Goal: Transaction & Acquisition: Download file/media

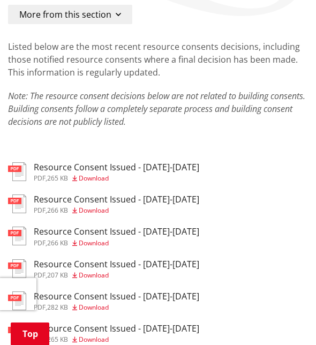
scroll to position [214, 0]
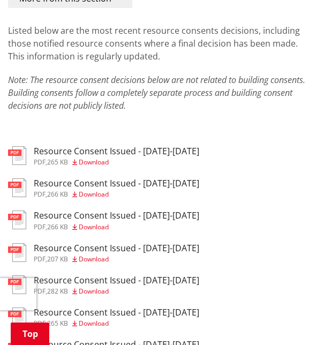
click at [132, 110] on p "Note: The resource consent decisions below are not related to building consents…" at bounding box center [158, 92] width 300 height 39
click at [100, 162] on span "Download" at bounding box center [94, 161] width 30 height 9
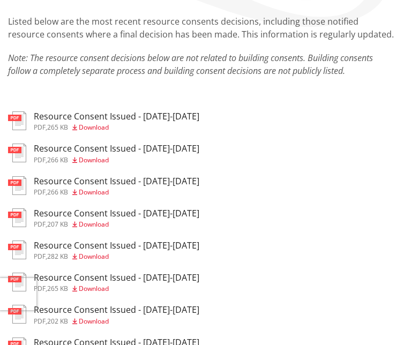
scroll to position [214, 0]
click at [99, 158] on span "Download" at bounding box center [94, 159] width 30 height 9
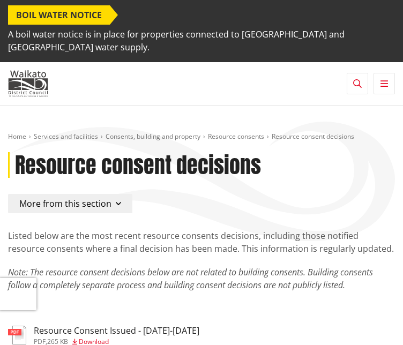
scroll to position [214, 0]
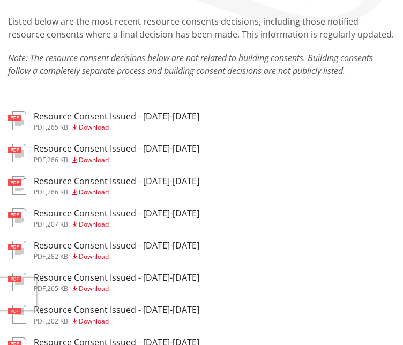
click at [93, 223] on span "Download" at bounding box center [94, 223] width 30 height 9
